Goal: Navigation & Orientation: Find specific page/section

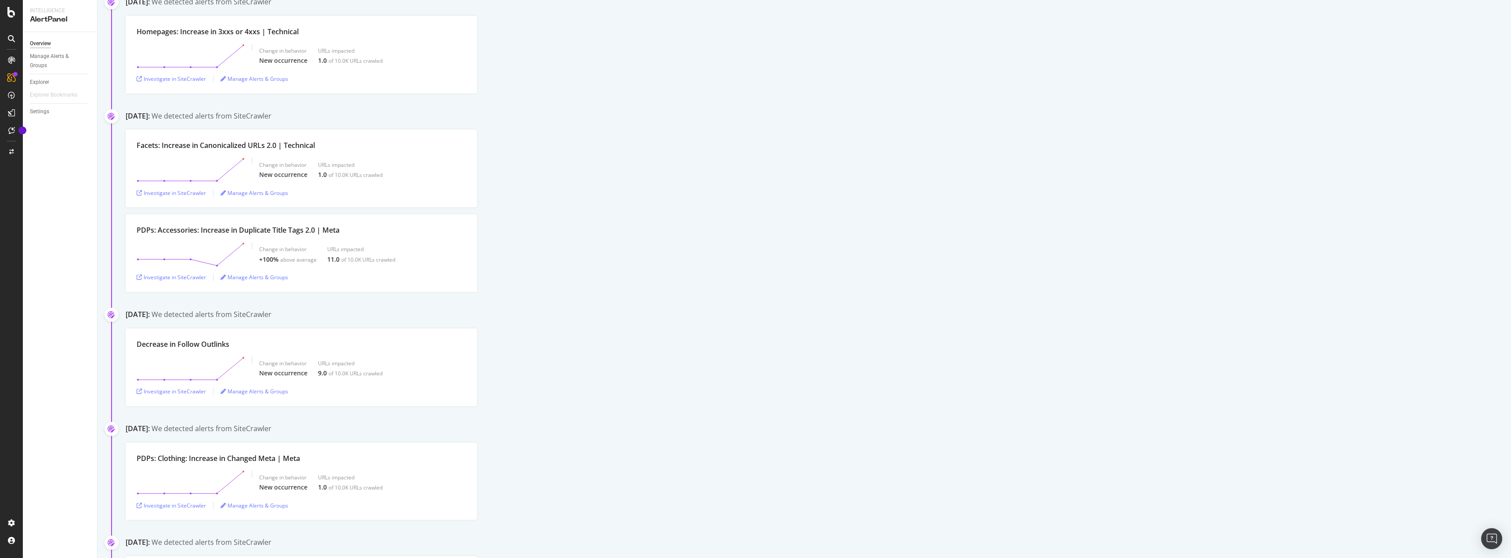
scroll to position [351, 0]
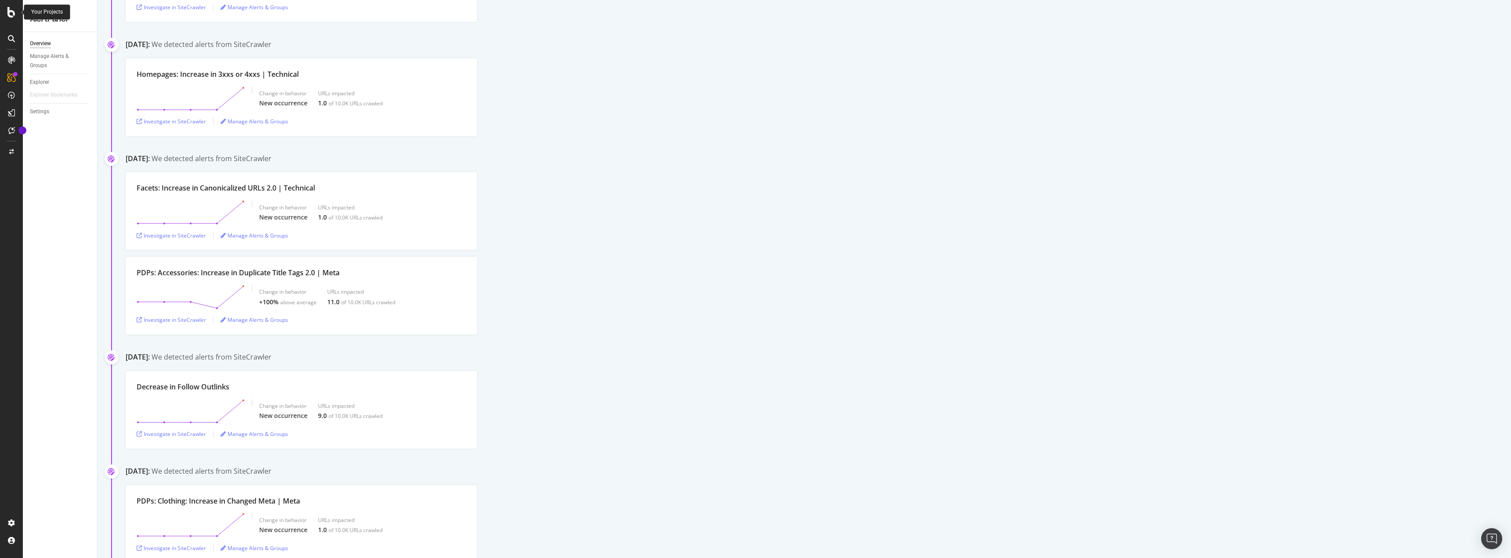
click at [16, 11] on div at bounding box center [11, 12] width 21 height 11
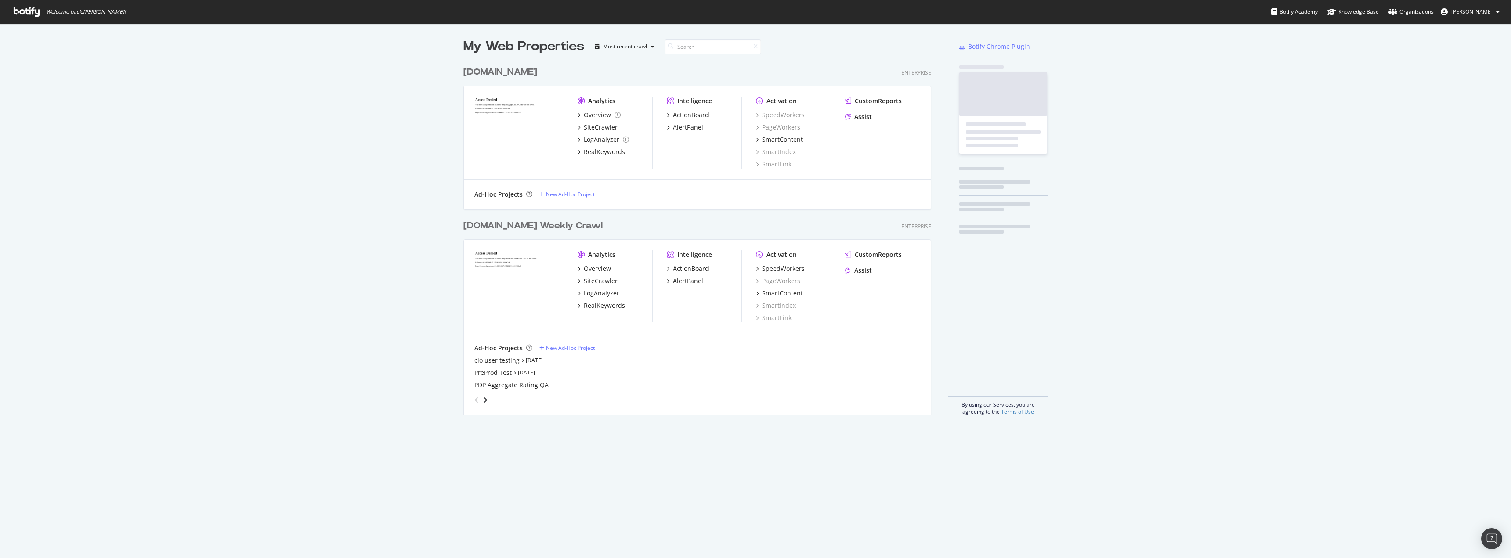
scroll to position [552, 1497]
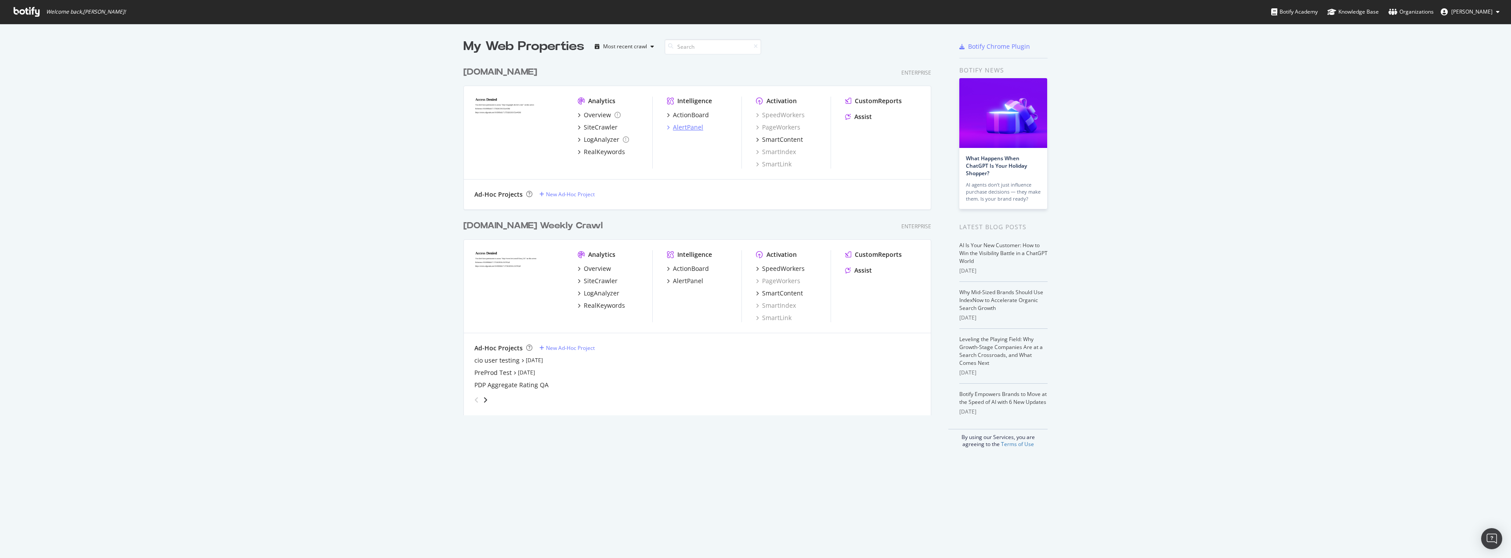
click at [691, 126] on div "AlertPanel" at bounding box center [688, 127] width 30 height 9
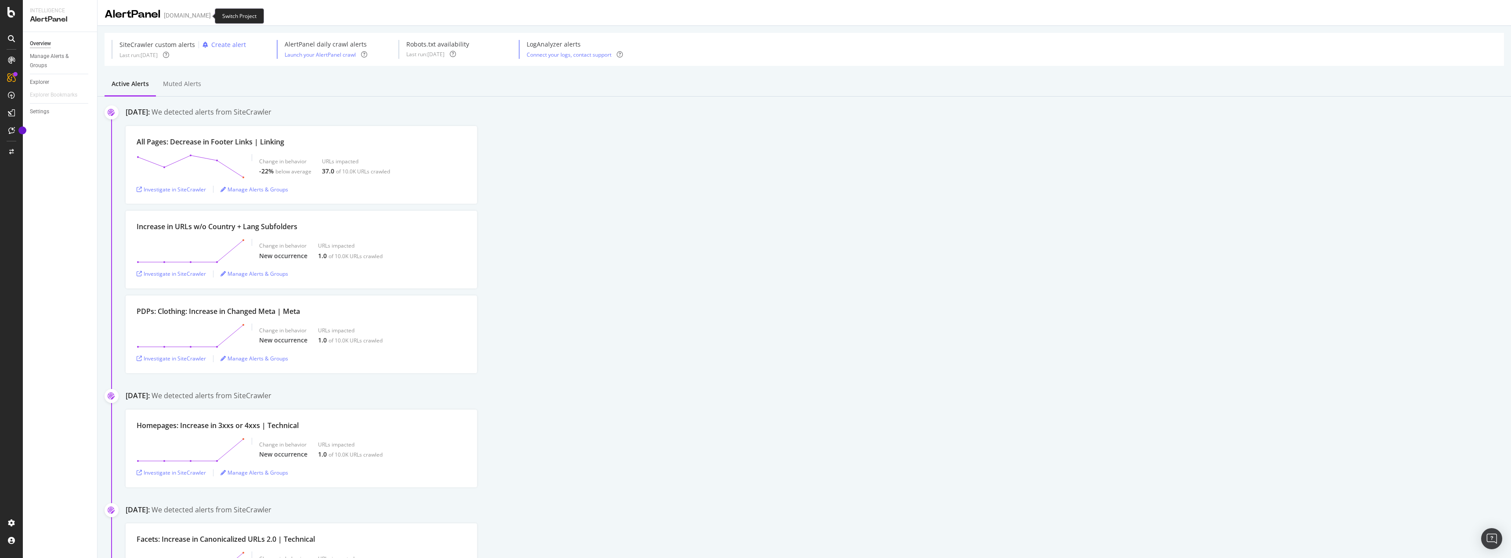
click at [214, 18] on icon "arrow-right-arrow-left" at bounding box center [216, 15] width 5 height 6
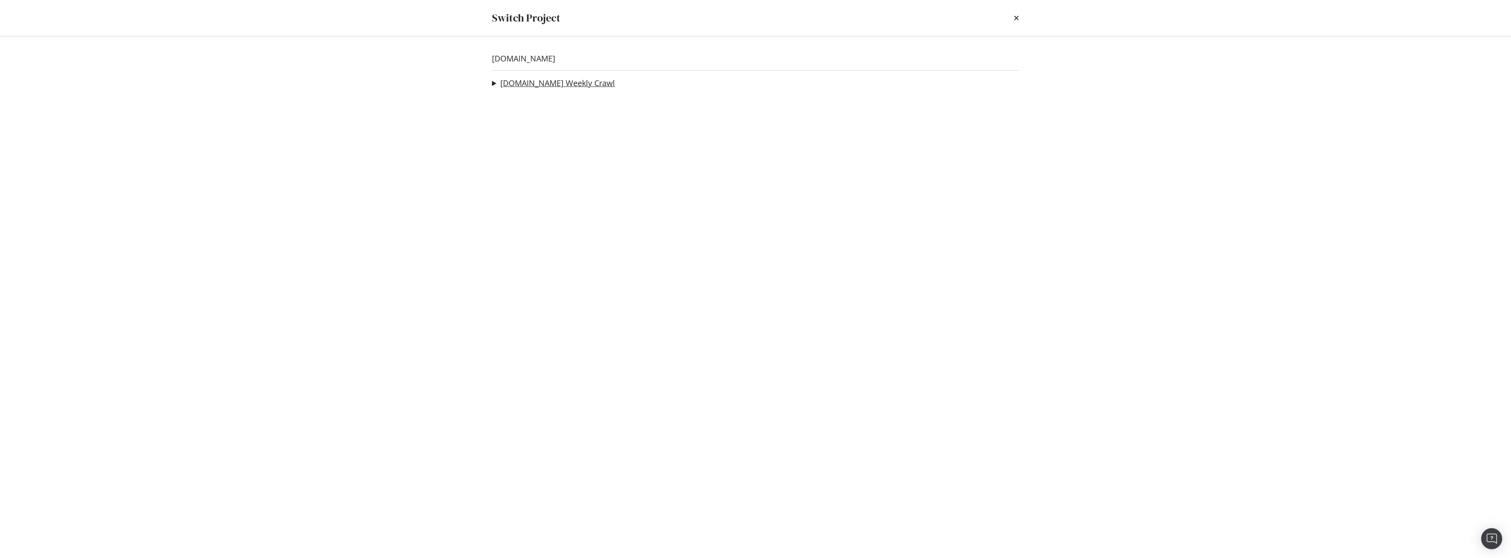
click at [511, 81] on link "[DOMAIN_NAME] Weekly Crawl" at bounding box center [557, 83] width 115 height 9
